Goal: Task Accomplishment & Management: Use online tool/utility

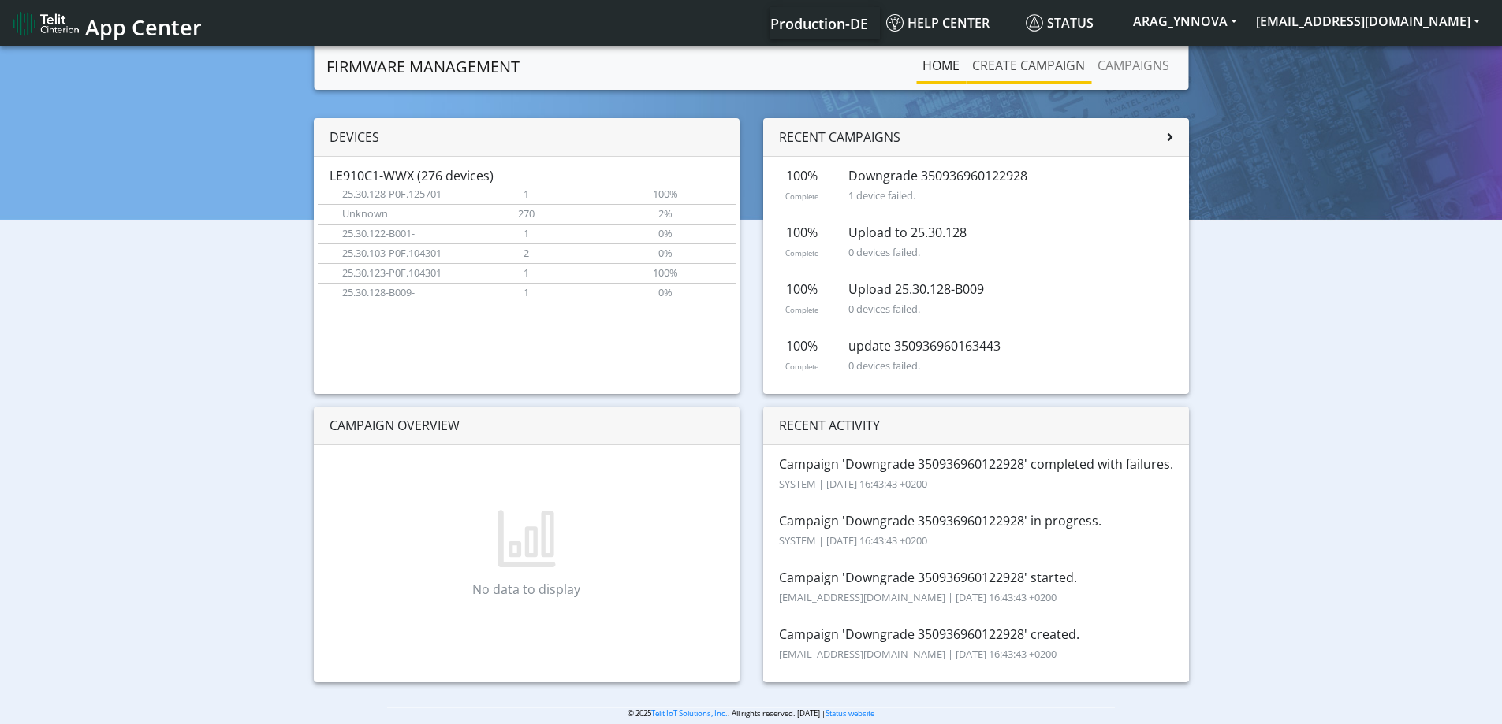
click at [1022, 63] on link "Create campaign" at bounding box center [1028, 66] width 125 height 32
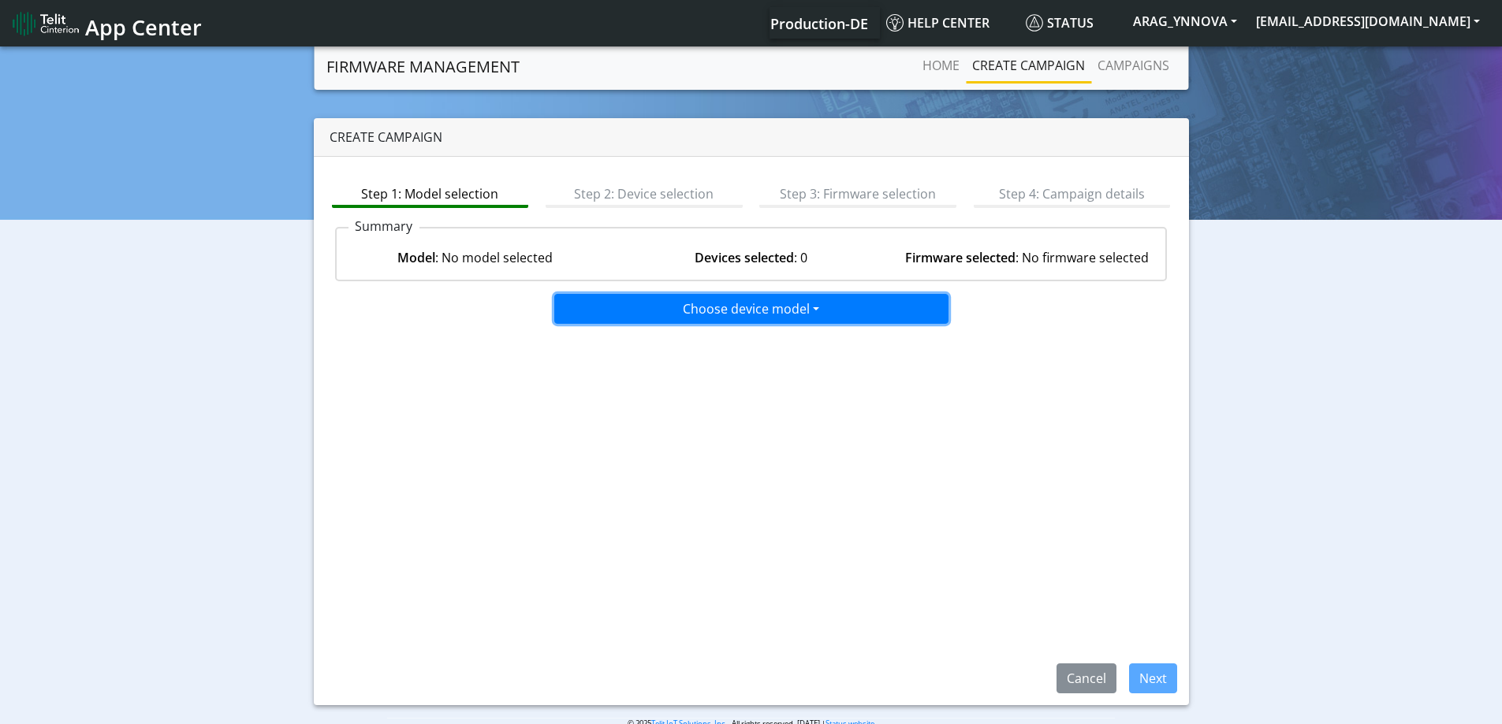
click at [718, 309] on button "Choose device model" at bounding box center [751, 309] width 394 height 30
click at [722, 371] on button "LE910C1-WWX" at bounding box center [752, 368] width 394 height 25
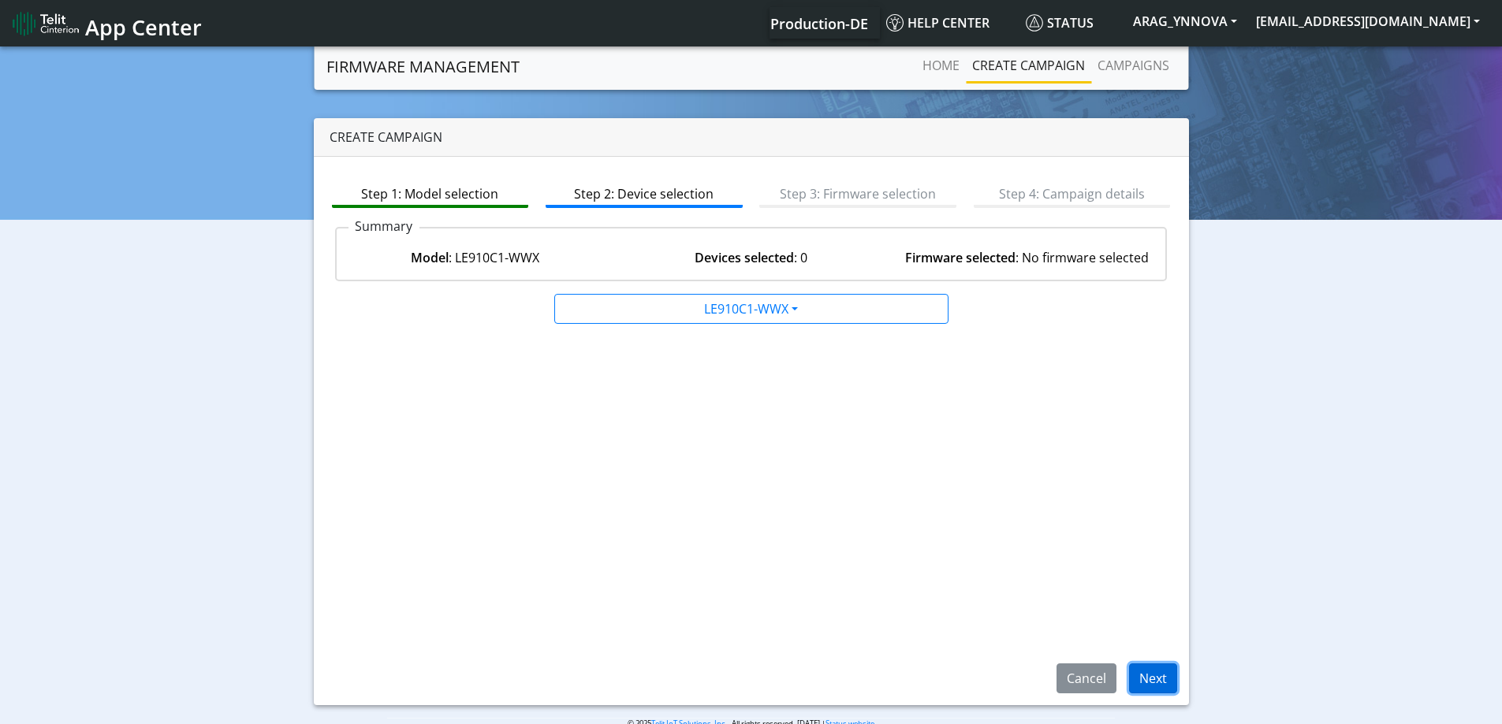
click at [1153, 676] on button "Next" at bounding box center [1153, 679] width 48 height 30
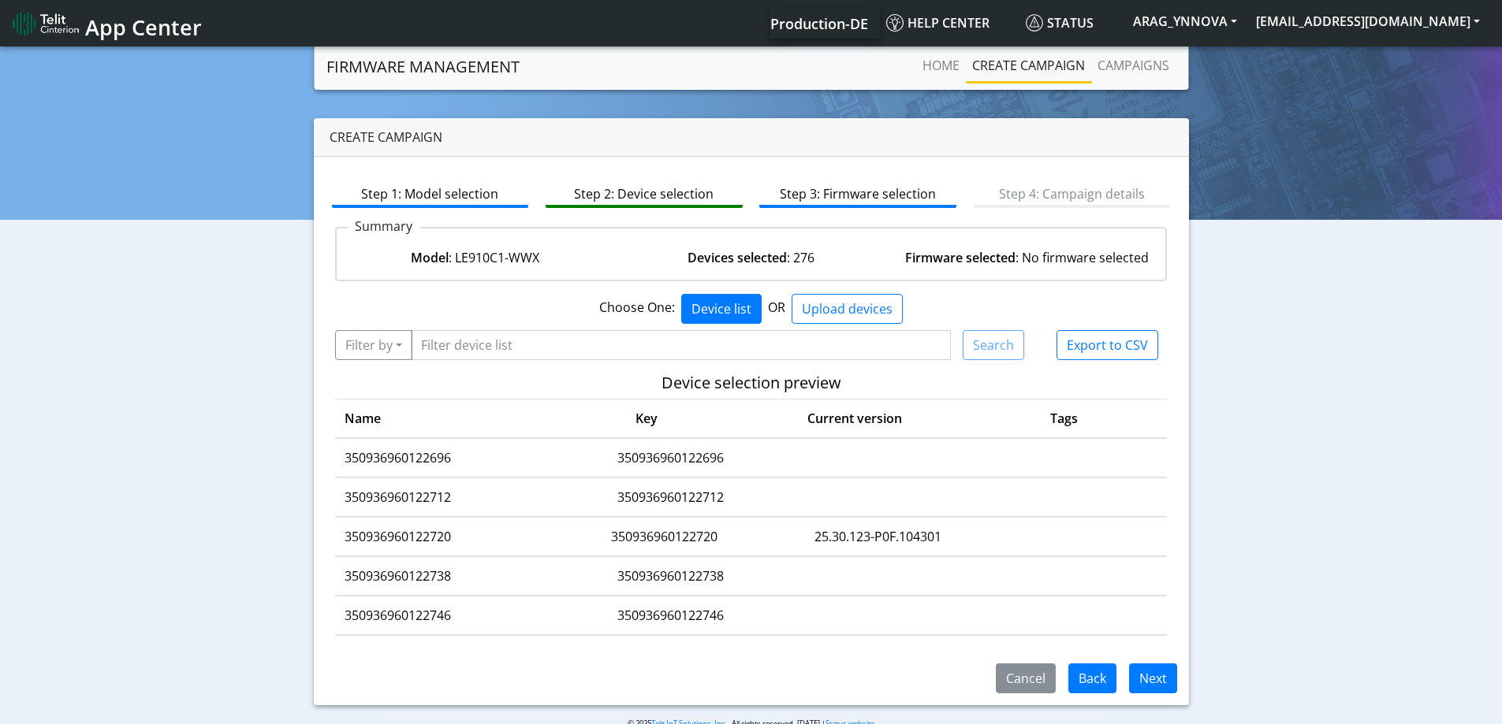
scroll to position [2601, 0]
click at [420, 576] on td "350936960122720" at bounding box center [445, 577] width 220 height 39
copy td "350936960122720"
click at [523, 341] on input "Filter device list" at bounding box center [681, 345] width 541 height 30
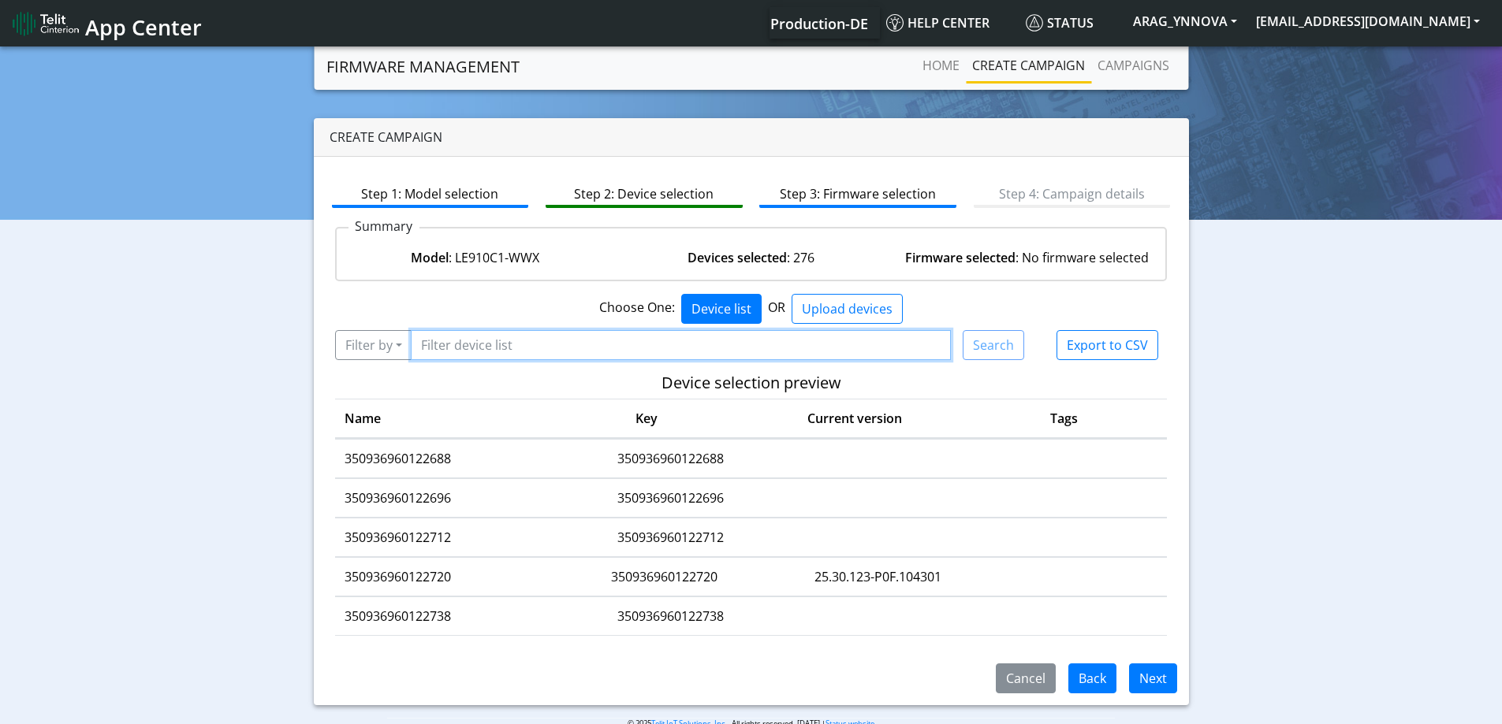
paste input "350936960122720"
type input "350936960122720"
click at [385, 356] on button "Filter by" at bounding box center [373, 345] width 77 height 30
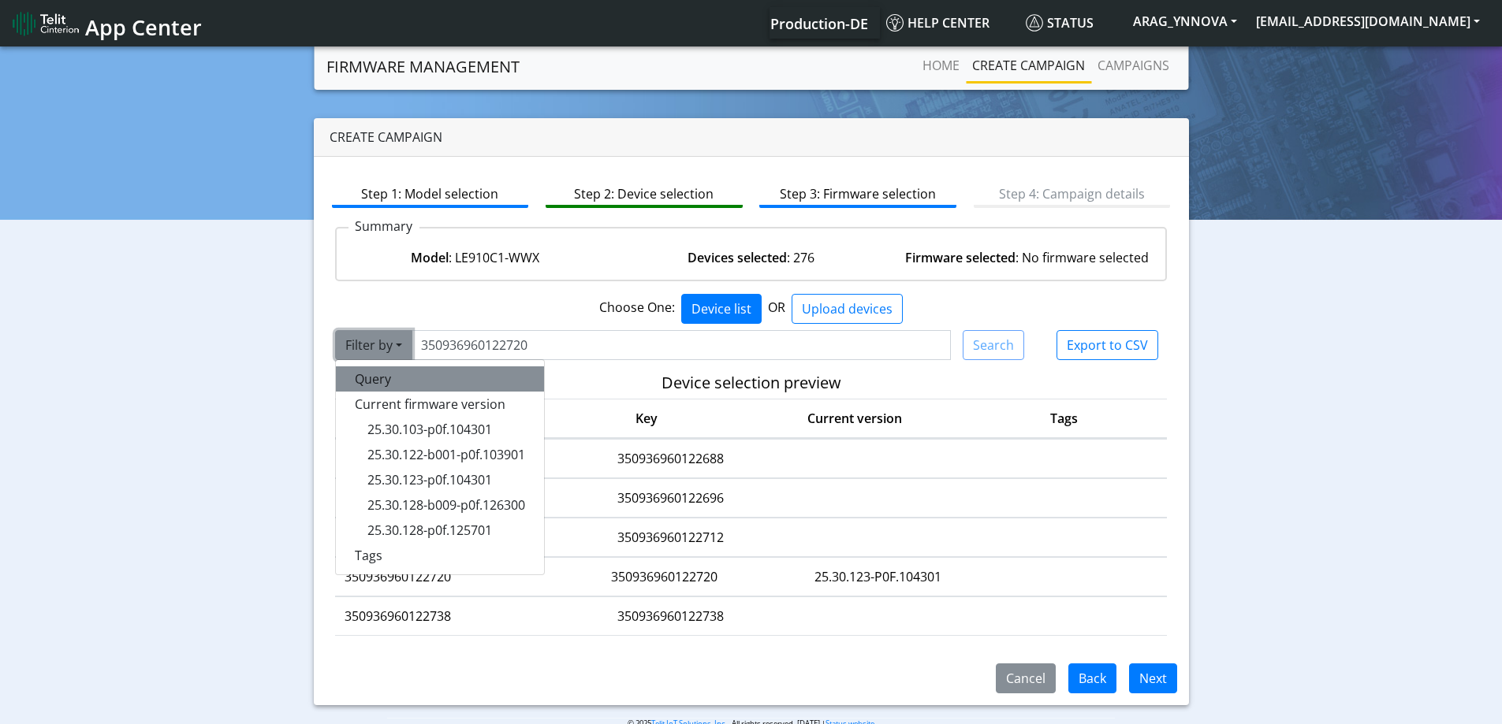
click at [390, 383] on button "Query" at bounding box center [440, 379] width 208 height 25
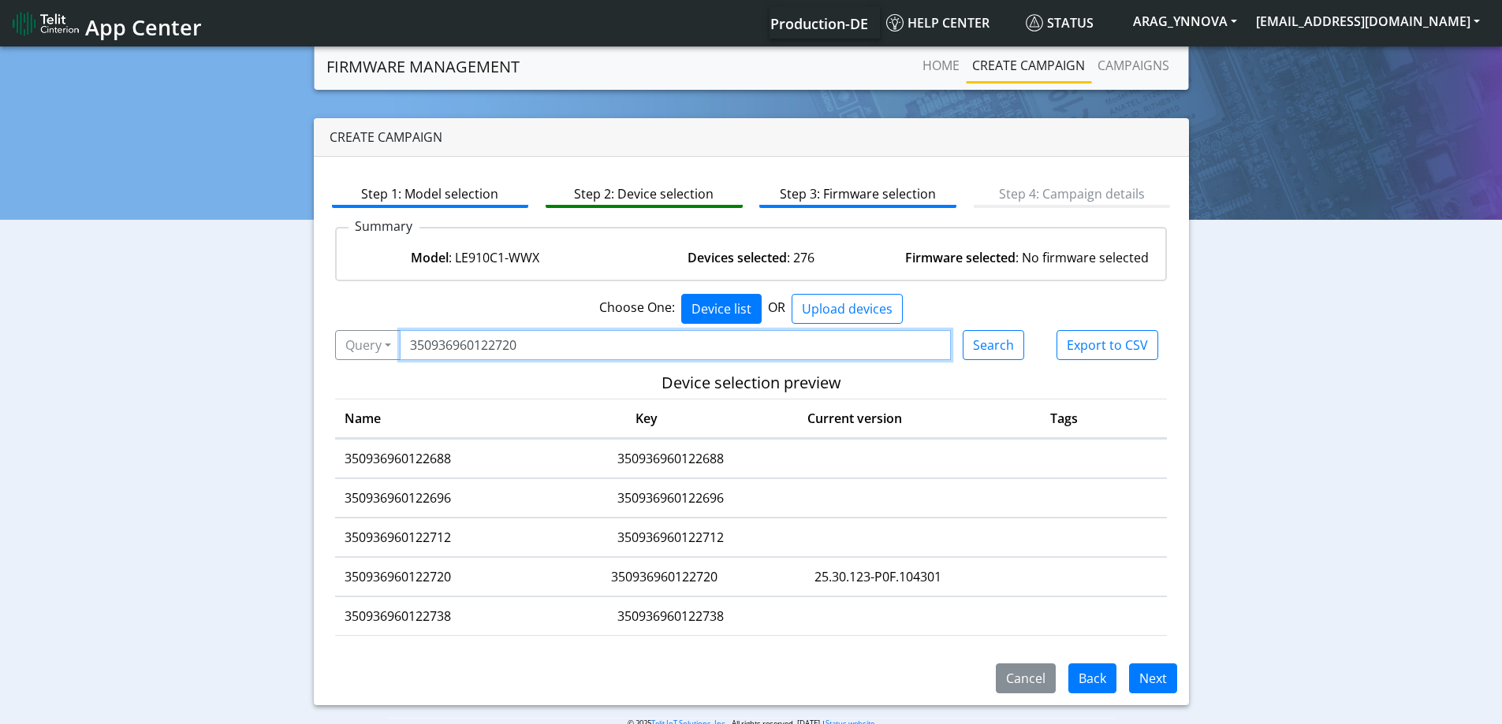
click at [564, 343] on input "350936960122720" at bounding box center [676, 345] width 552 height 30
click at [996, 341] on button "Search" at bounding box center [993, 345] width 61 height 30
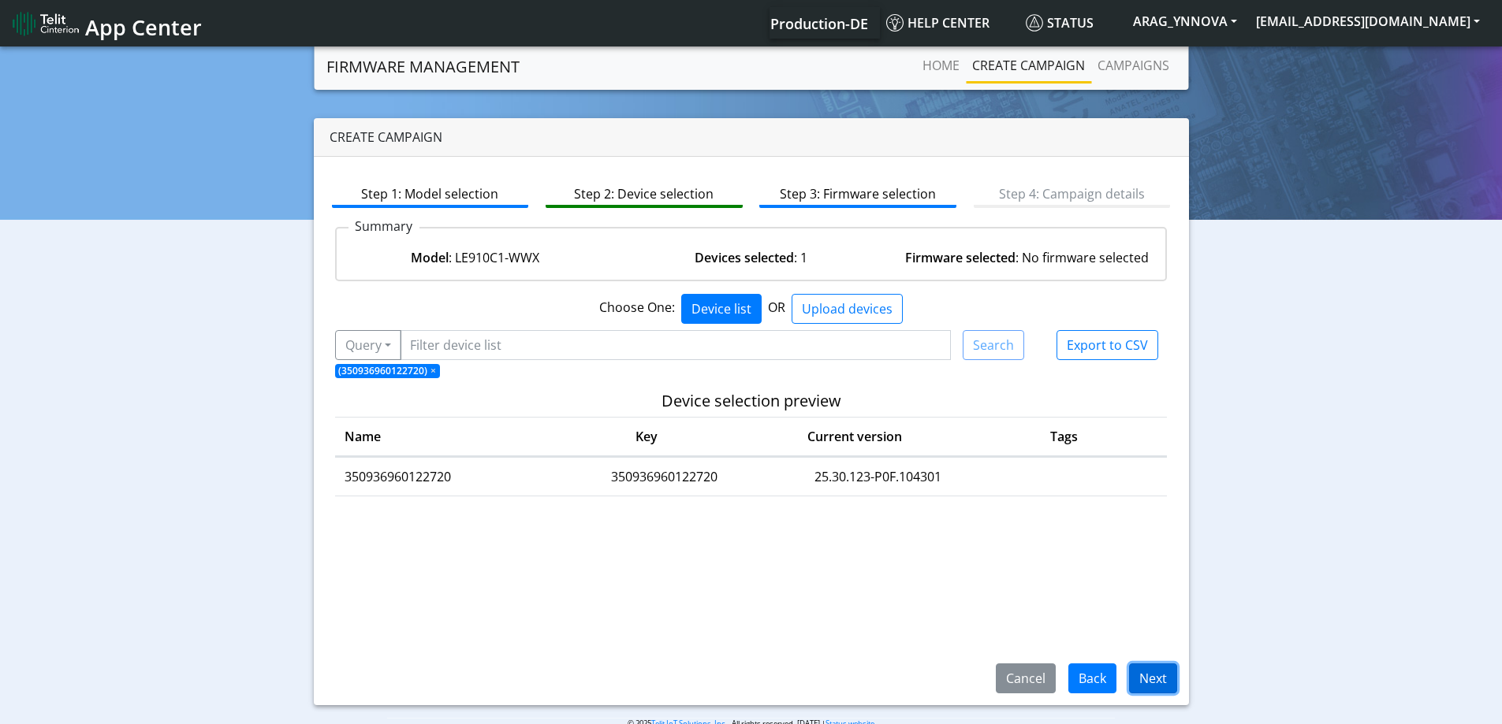
click at [1149, 677] on button "Next" at bounding box center [1153, 679] width 48 height 30
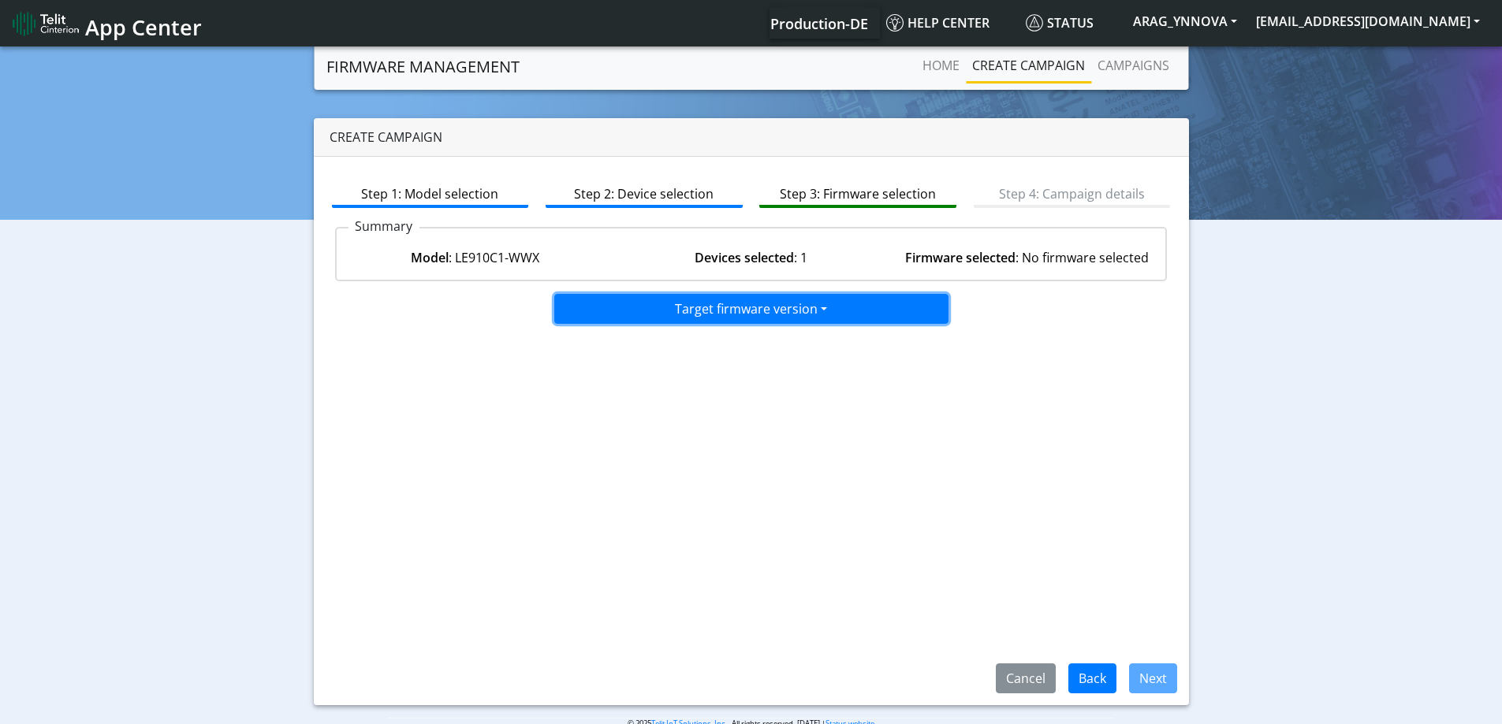
click at [803, 317] on button "Target firmware version" at bounding box center [751, 309] width 394 height 30
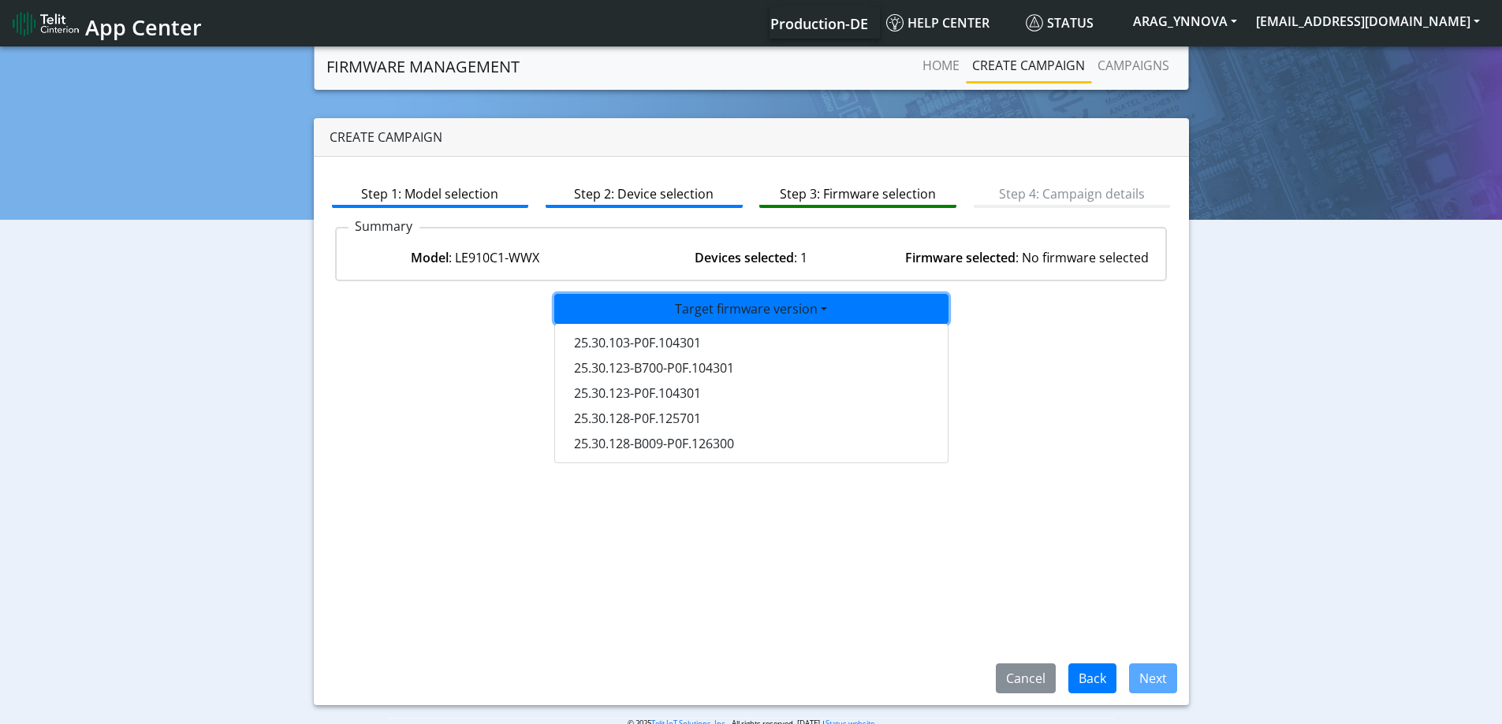
click at [1069, 351] on div "Step 1: Model selection Step 2: Device selection Step 3: Firmware selection Ste…" at bounding box center [751, 431] width 875 height 549
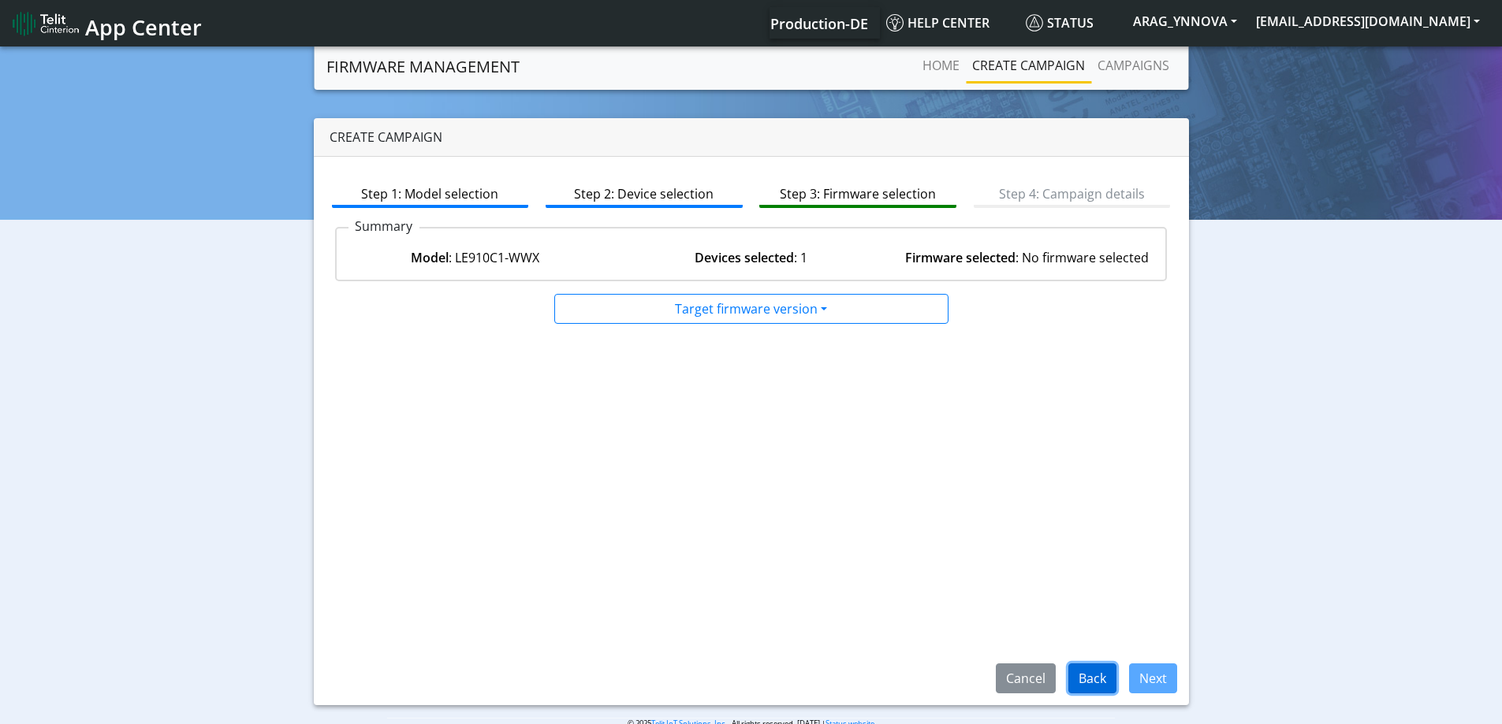
click at [1099, 674] on button "Back" at bounding box center [1092, 679] width 48 height 30
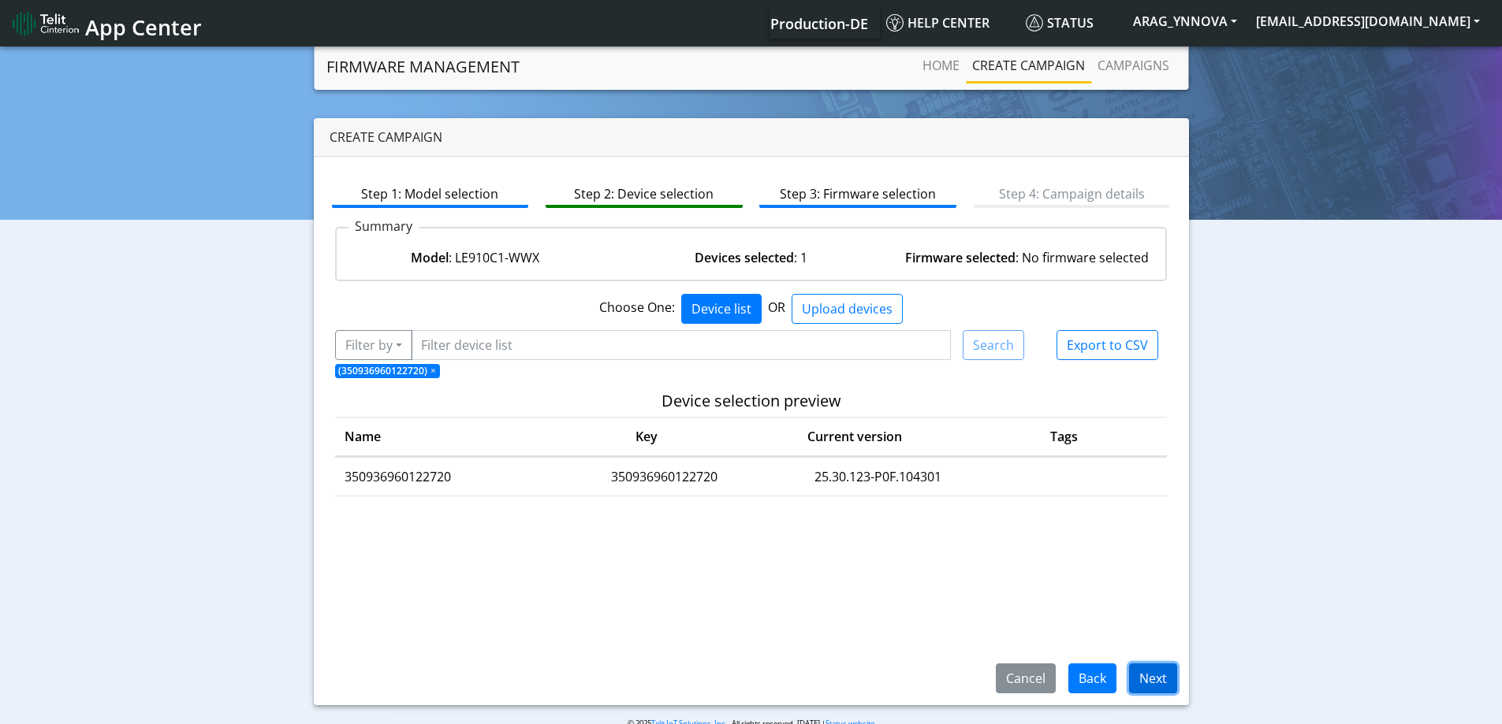
click at [1152, 665] on button "Next" at bounding box center [1153, 679] width 48 height 30
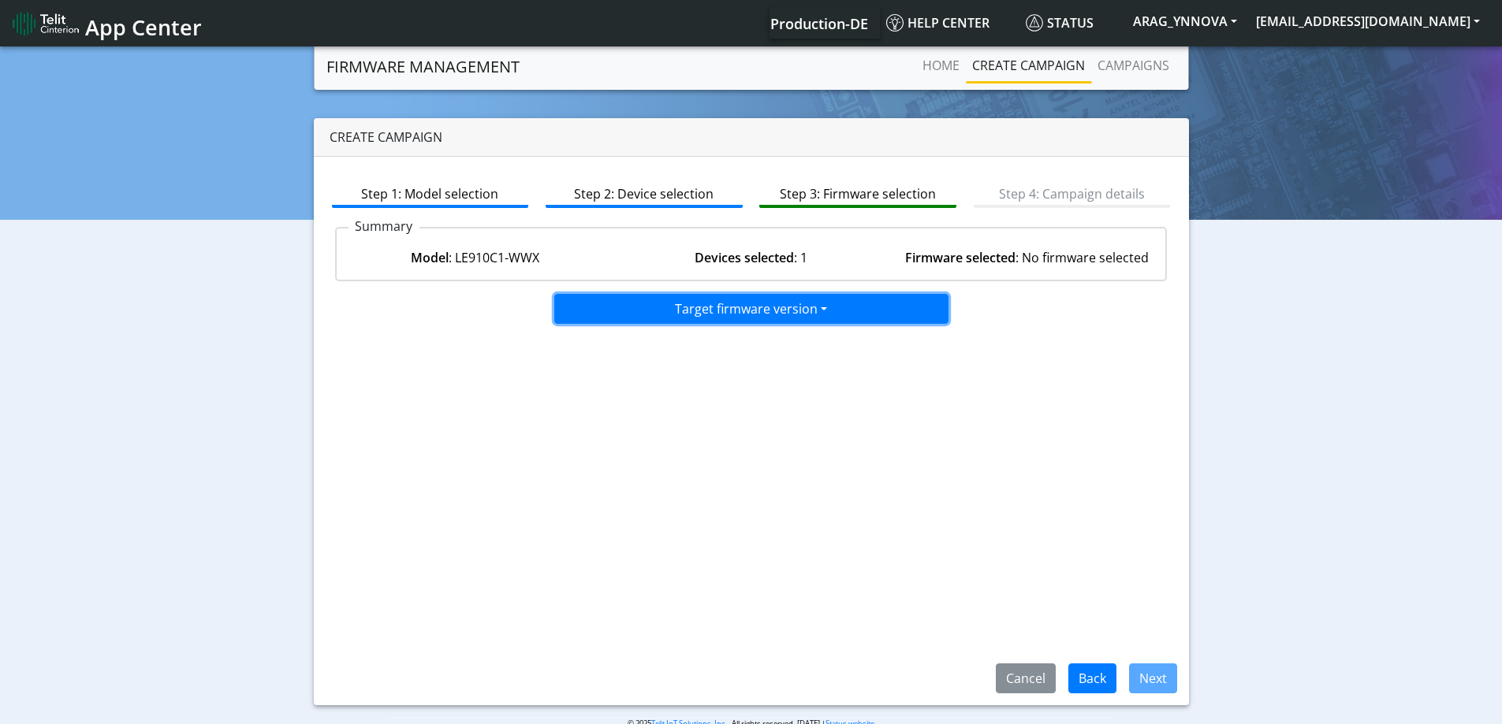
click at [753, 314] on button "Target firmware version" at bounding box center [751, 309] width 394 height 30
